Goal: Task Accomplishment & Management: Complete application form

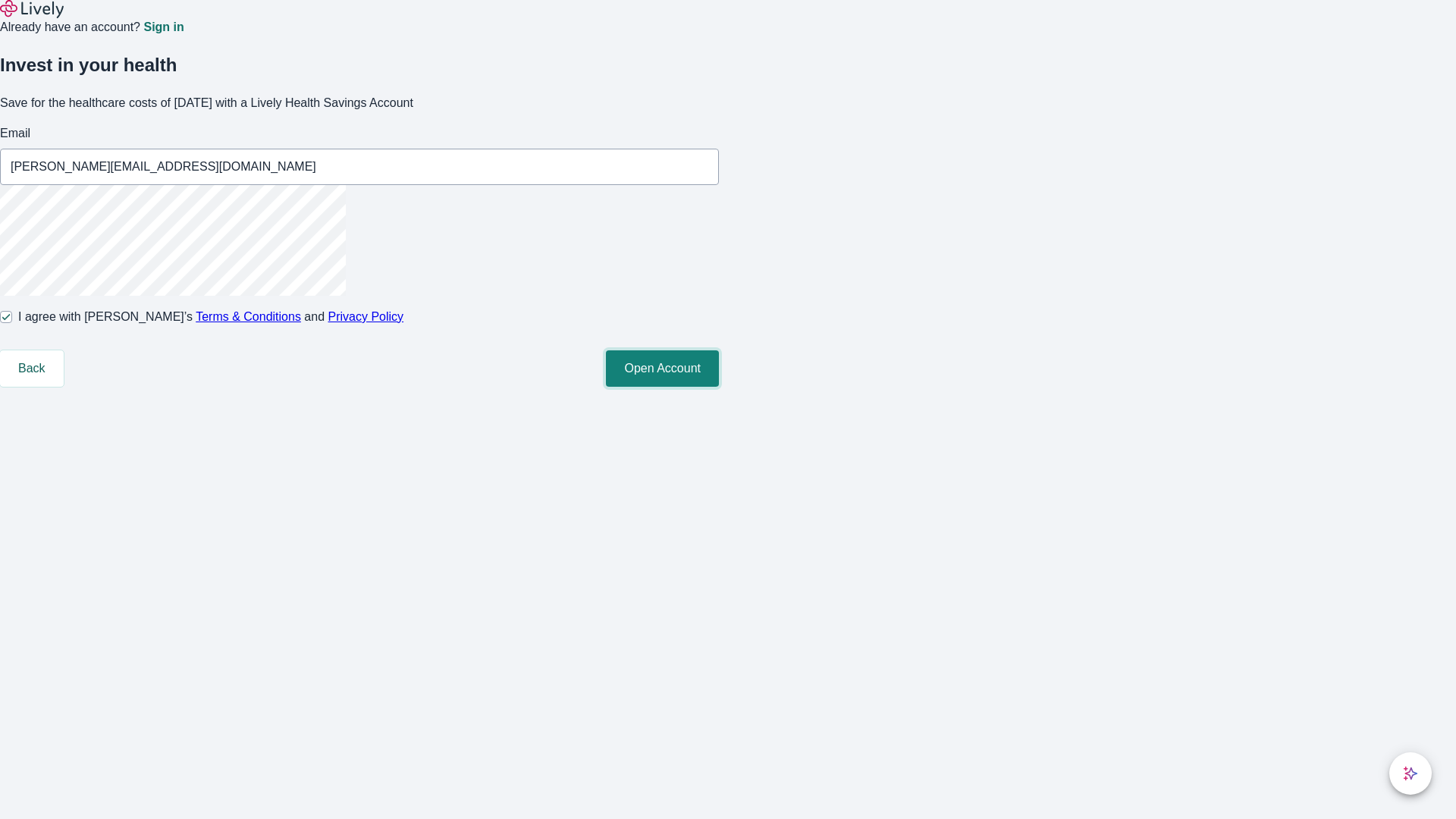
click at [719, 387] on button "Open Account" at bounding box center [662, 368] width 113 height 36
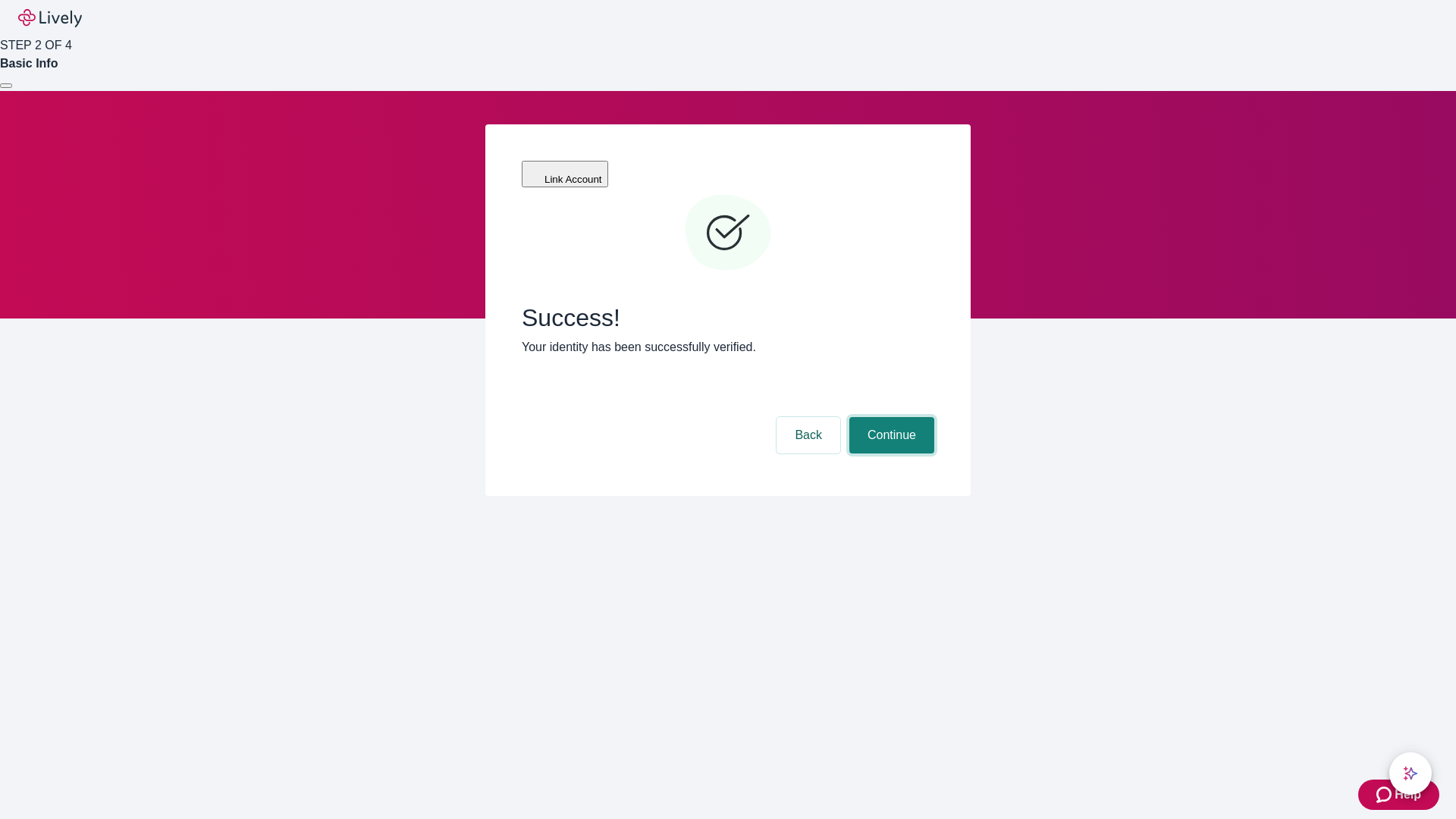
click at [890, 418] on button "Continue" at bounding box center [892, 435] width 85 height 36
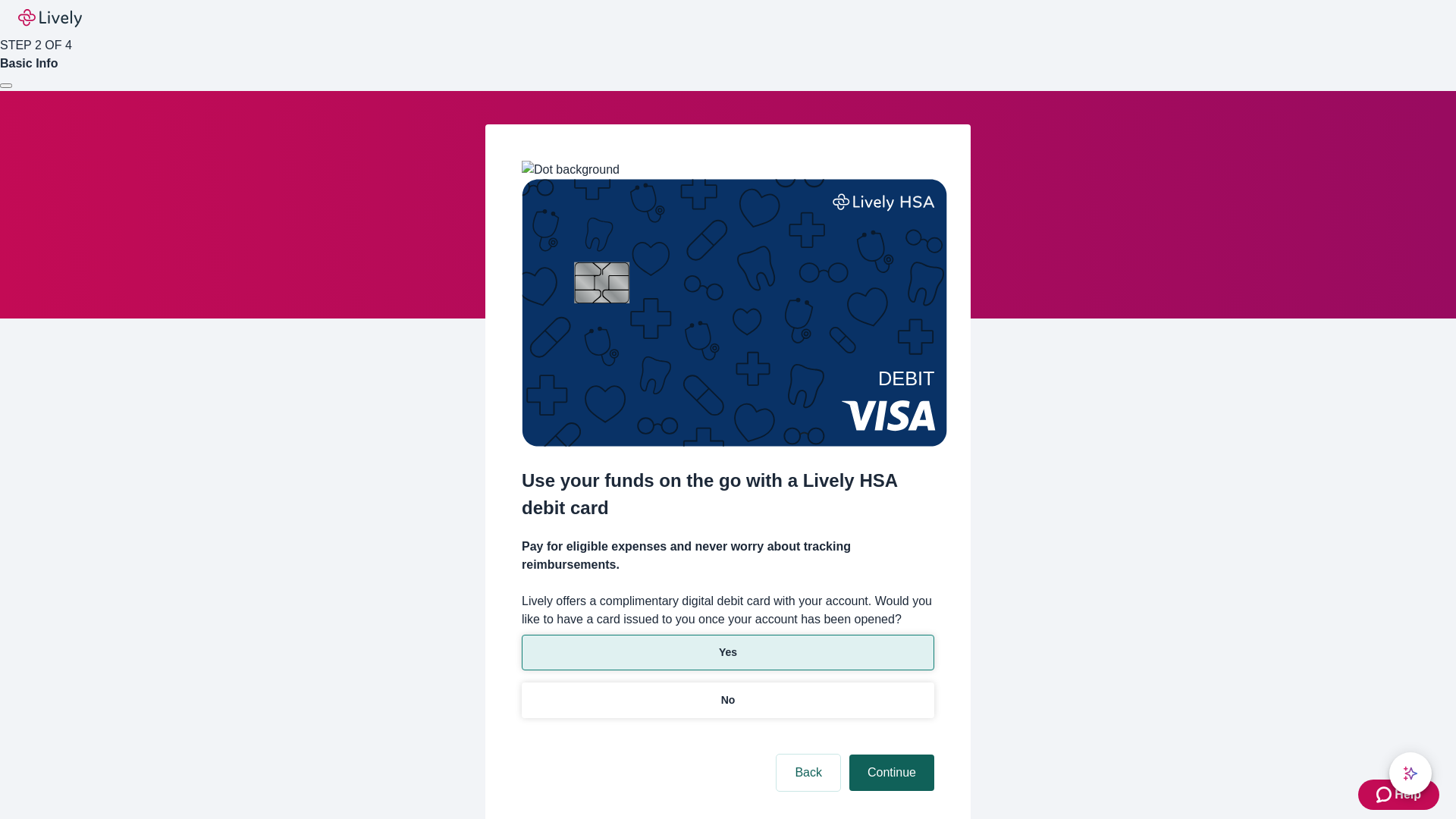
click at [727, 692] on p "No" at bounding box center [728, 700] width 14 height 16
click at [890, 755] on button "Continue" at bounding box center [892, 773] width 85 height 36
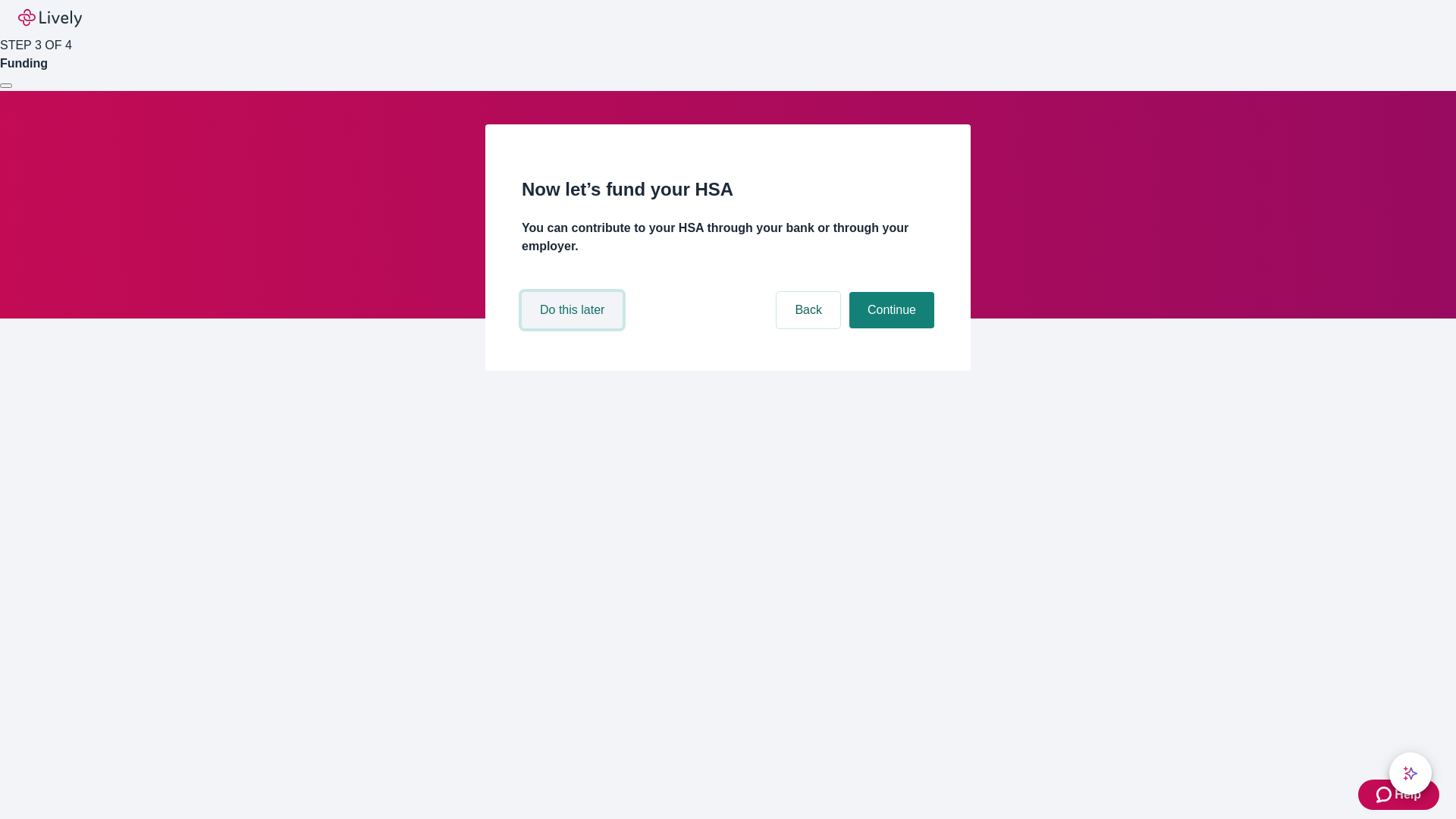
click at [574, 328] on button "Do this later" at bounding box center [573, 310] width 101 height 36
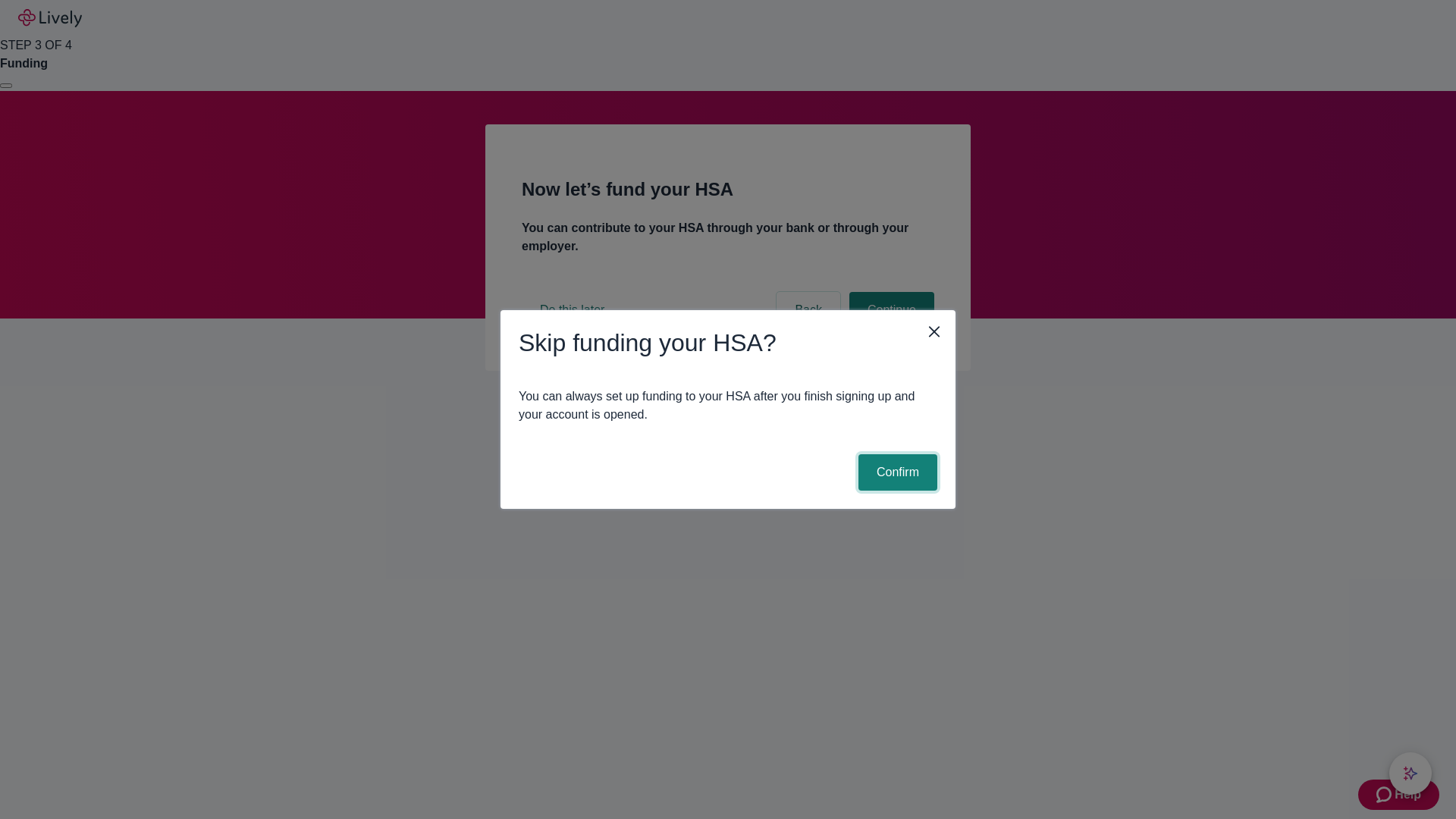
click at [896, 472] on button "Confirm" at bounding box center [898, 472] width 79 height 36
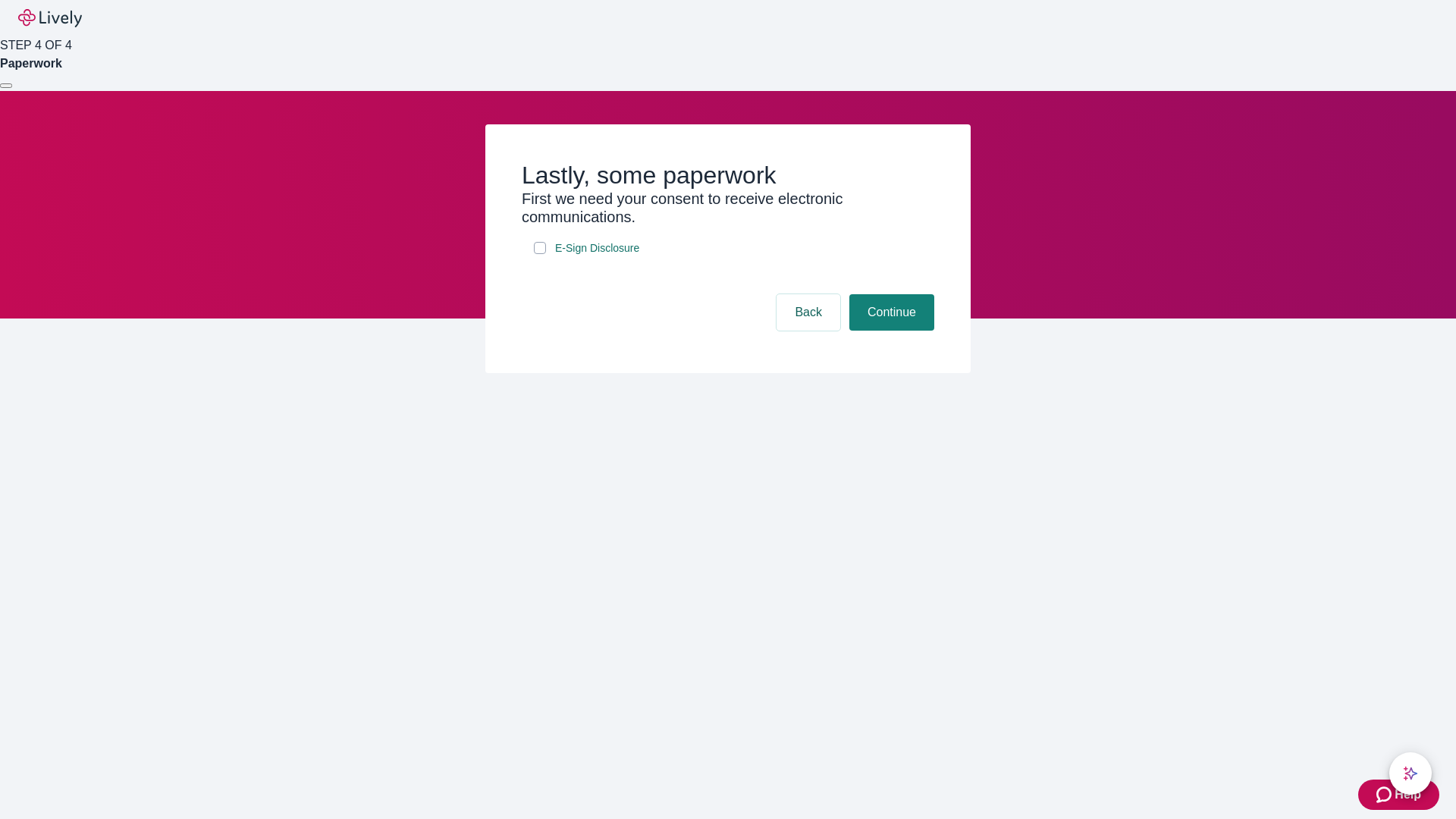
click at [540, 254] on input "E-Sign Disclosure" at bounding box center [540, 248] width 12 height 12
checkbox input "true"
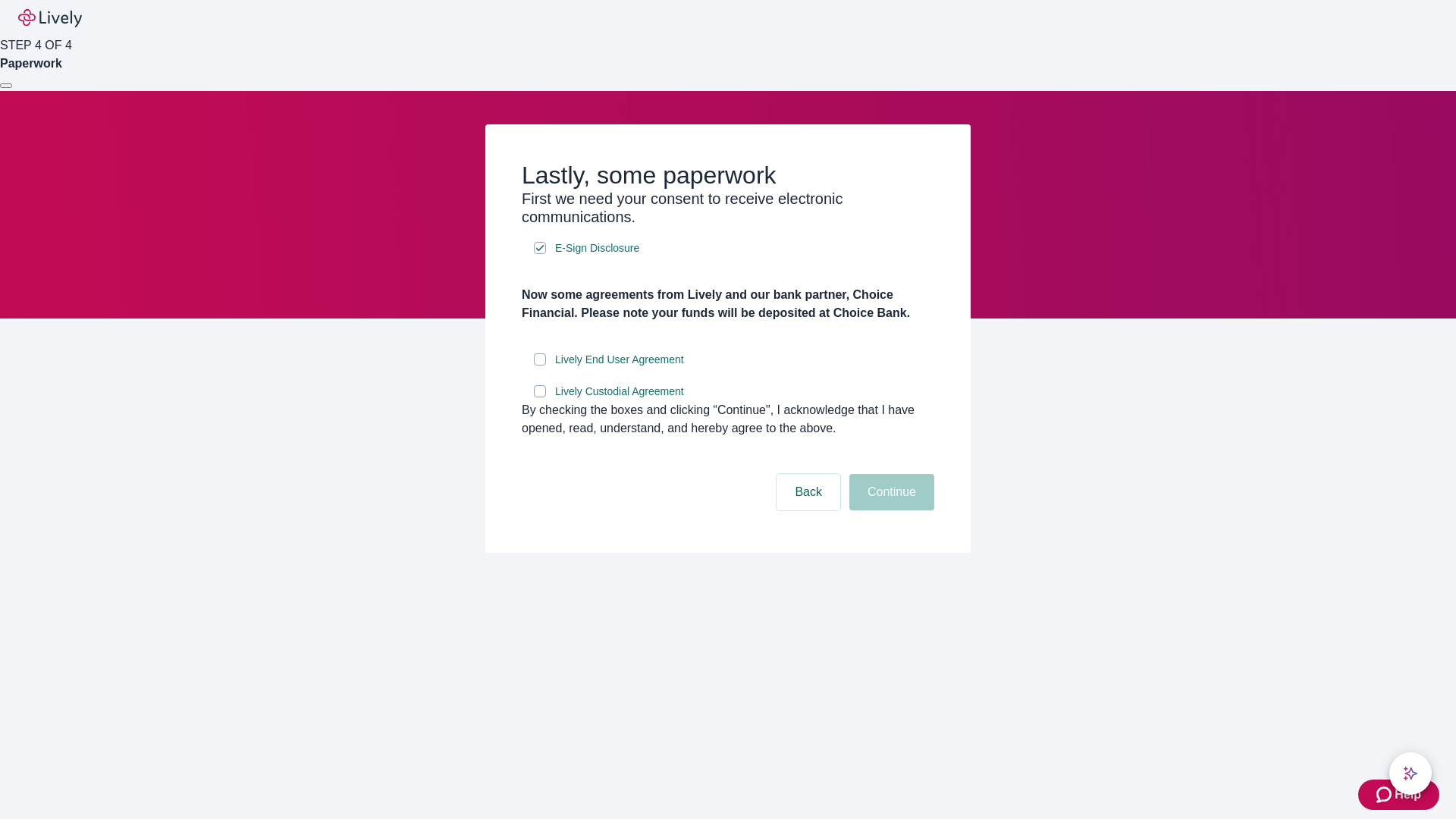
click at [540, 365] on input "Lively End User Agreement" at bounding box center [540, 359] width 12 height 12
checkbox input "true"
click at [540, 397] on input "Lively Custodial Agreement" at bounding box center [540, 391] width 12 height 12
checkbox input "true"
click at [890, 510] on button "Continue" at bounding box center [892, 492] width 85 height 36
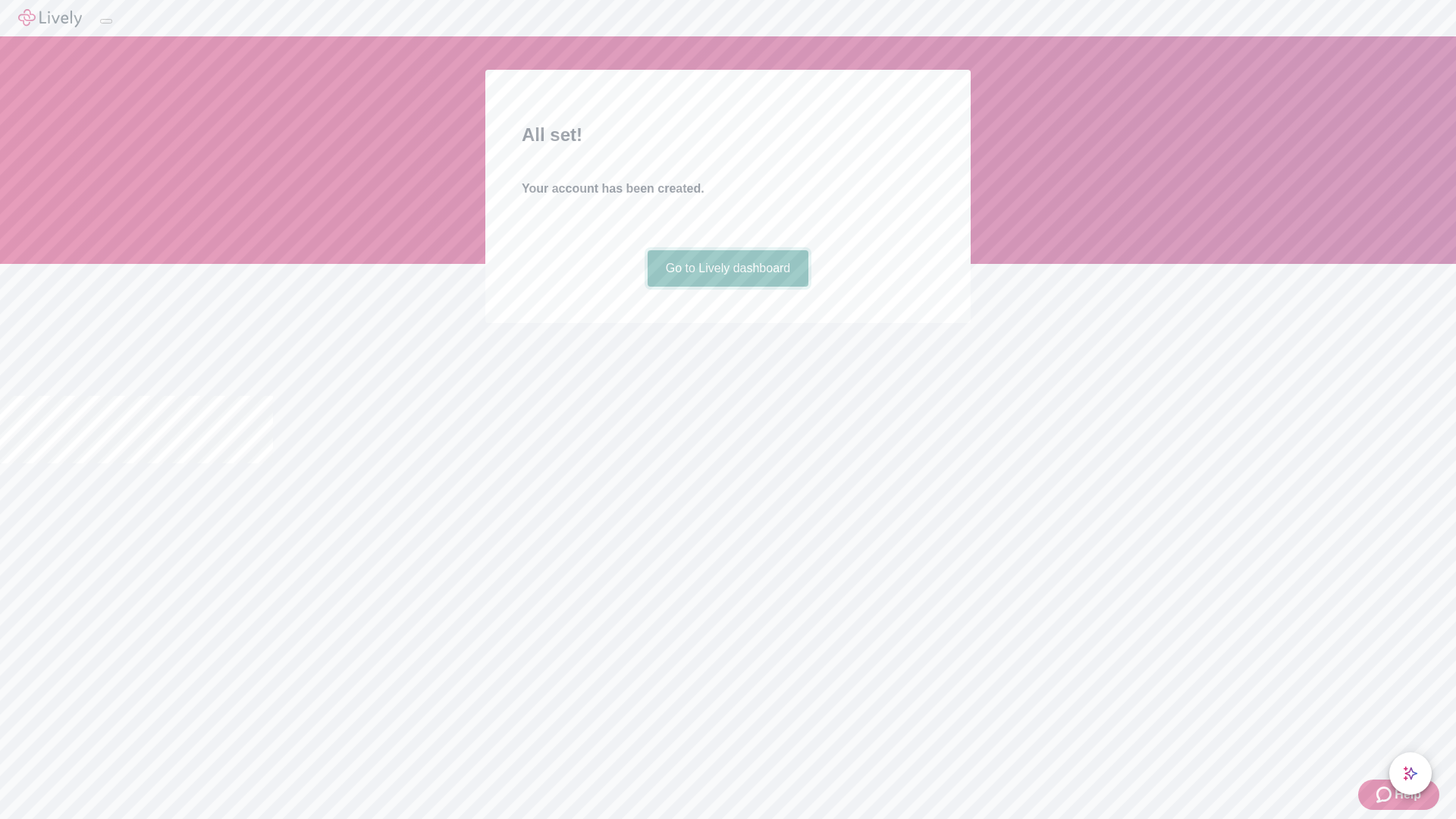
click at [727, 287] on link "Go to Lively dashboard" at bounding box center [729, 268] width 162 height 36
